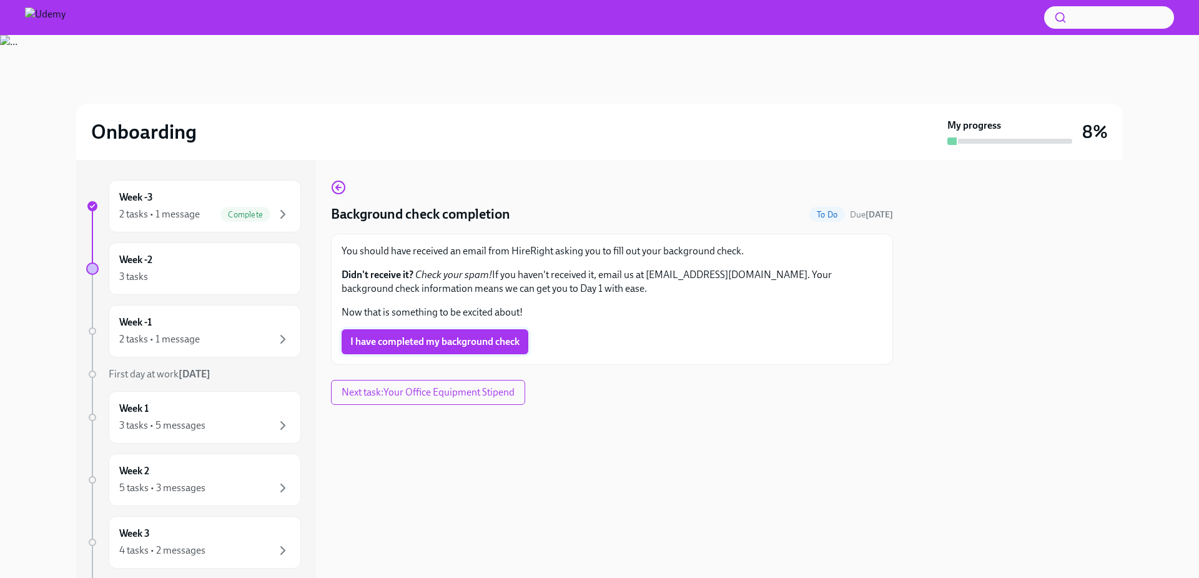
click at [407, 337] on span "I have completed my background check" at bounding box center [434, 341] width 169 height 12
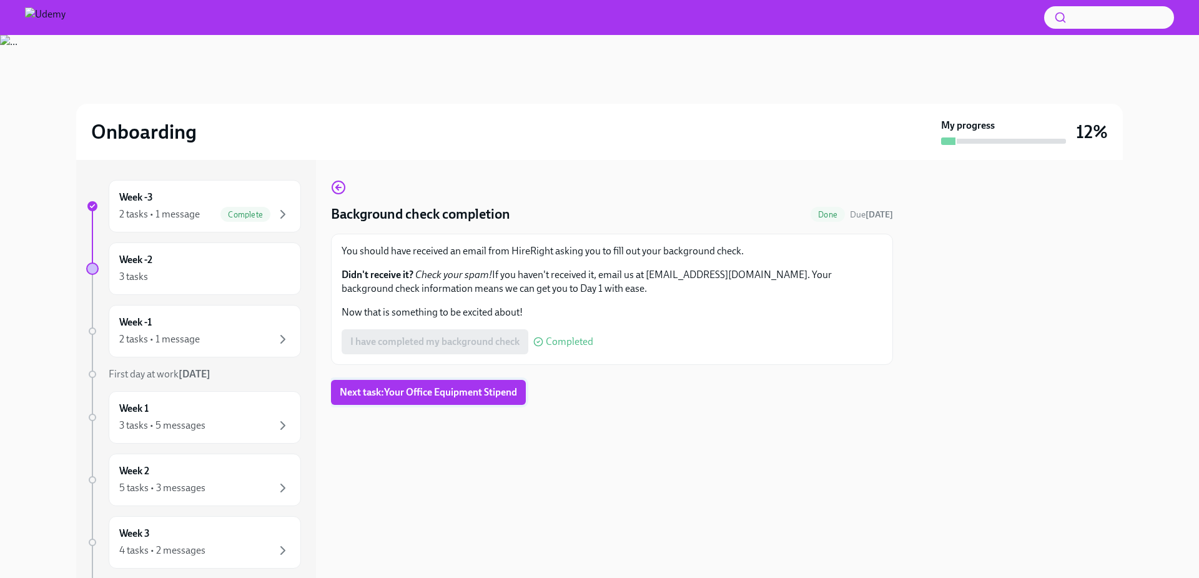
click at [385, 393] on span "Next task : Your Office Equipment Stipend" at bounding box center [428, 392] width 177 height 12
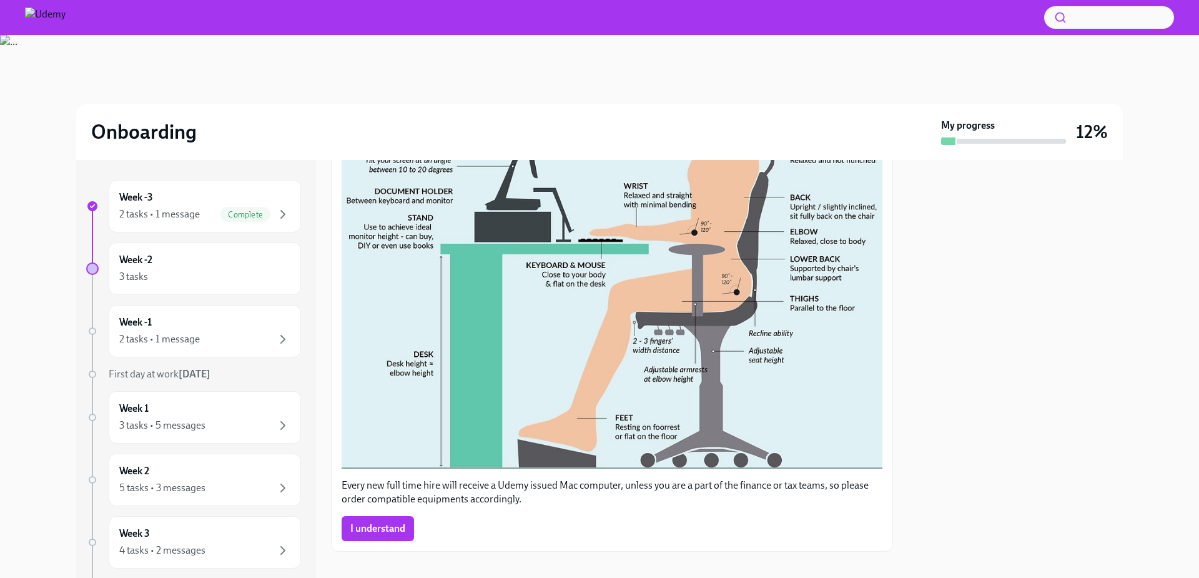
scroll to position [548, 0]
click at [375, 521] on span "I understand" at bounding box center [377, 527] width 55 height 12
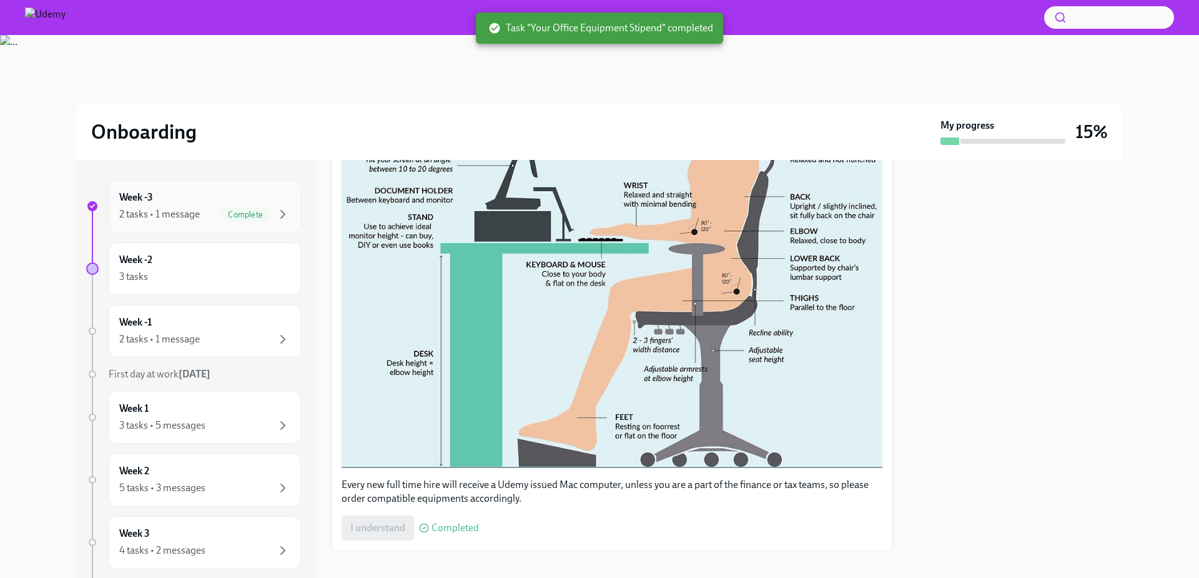
click at [161, 217] on div "2 tasks • 1 message" at bounding box center [159, 214] width 81 height 14
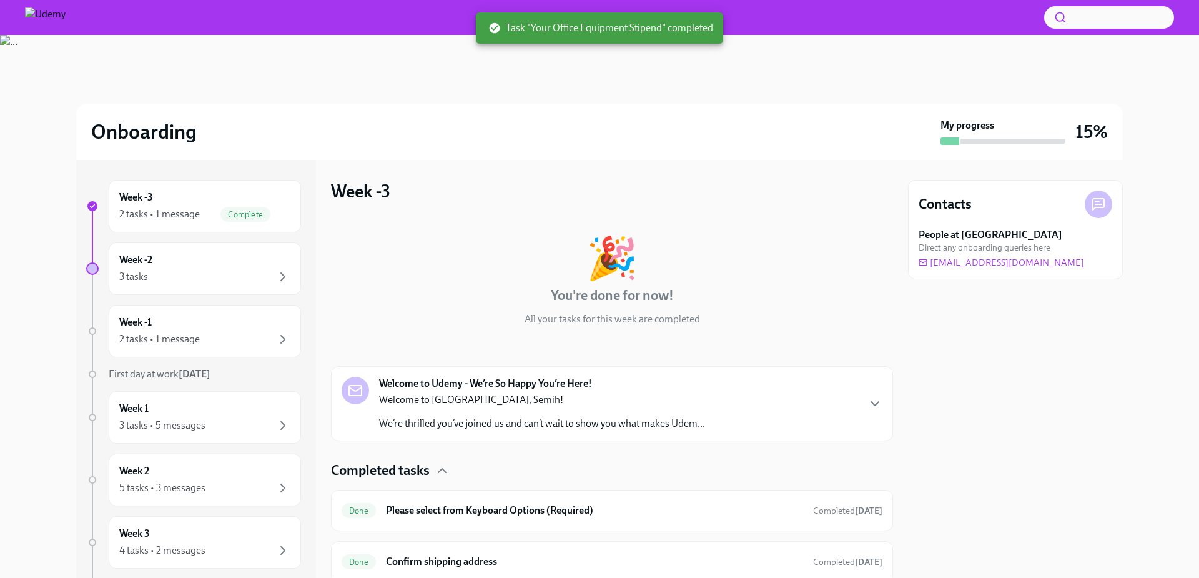
scroll to position [44, 0]
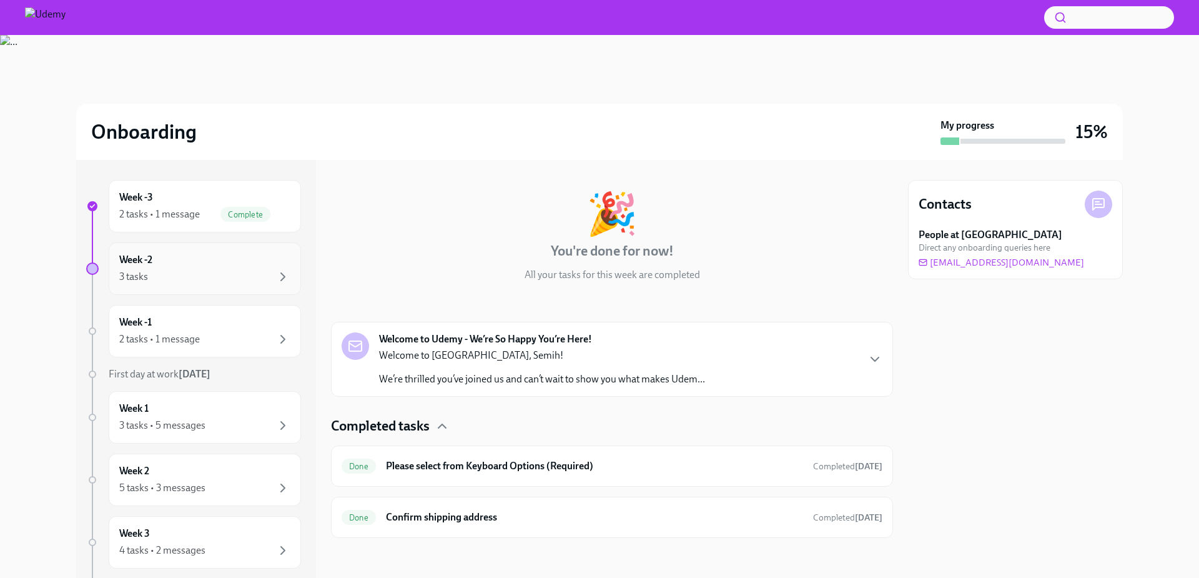
click at [210, 277] on div "3 tasks" at bounding box center [204, 276] width 171 height 15
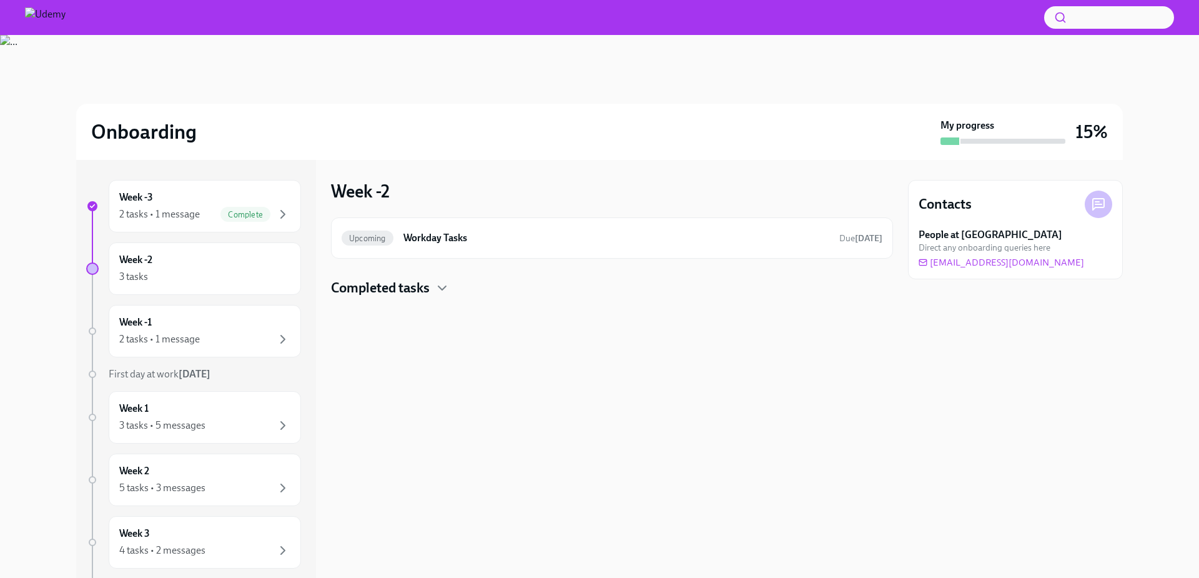
click at [430, 283] on h4 "Completed tasks" at bounding box center [380, 287] width 99 height 19
click at [159, 331] on div "Week -1 2 tasks • 1 message" at bounding box center [204, 330] width 171 height 31
